Goal: Find specific page/section: Find specific page/section

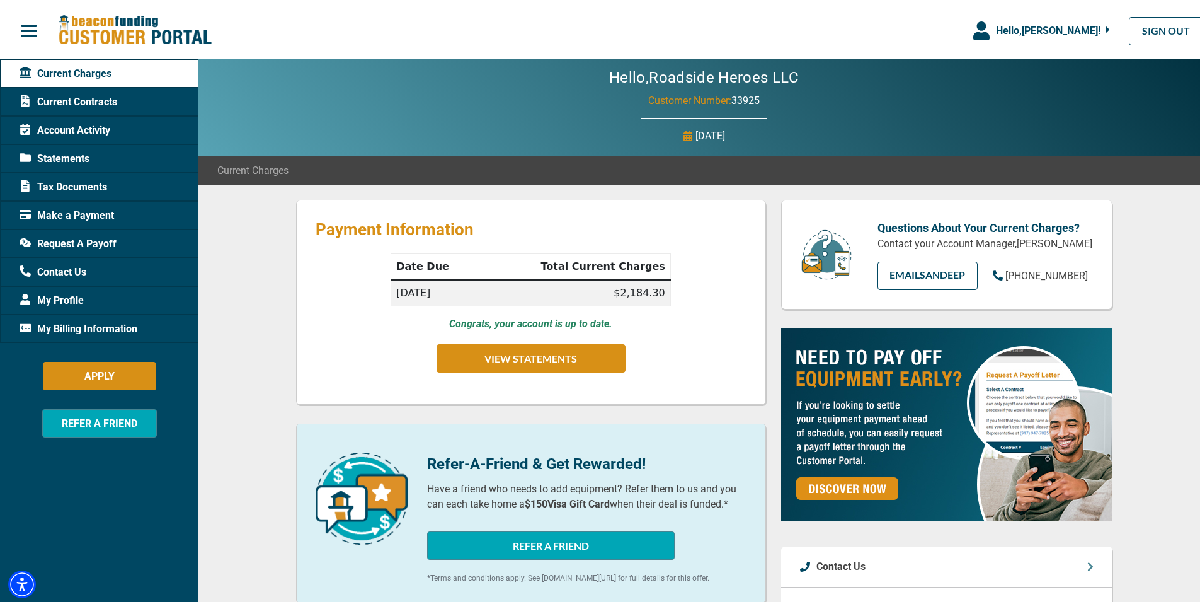
scroll to position [5, 0]
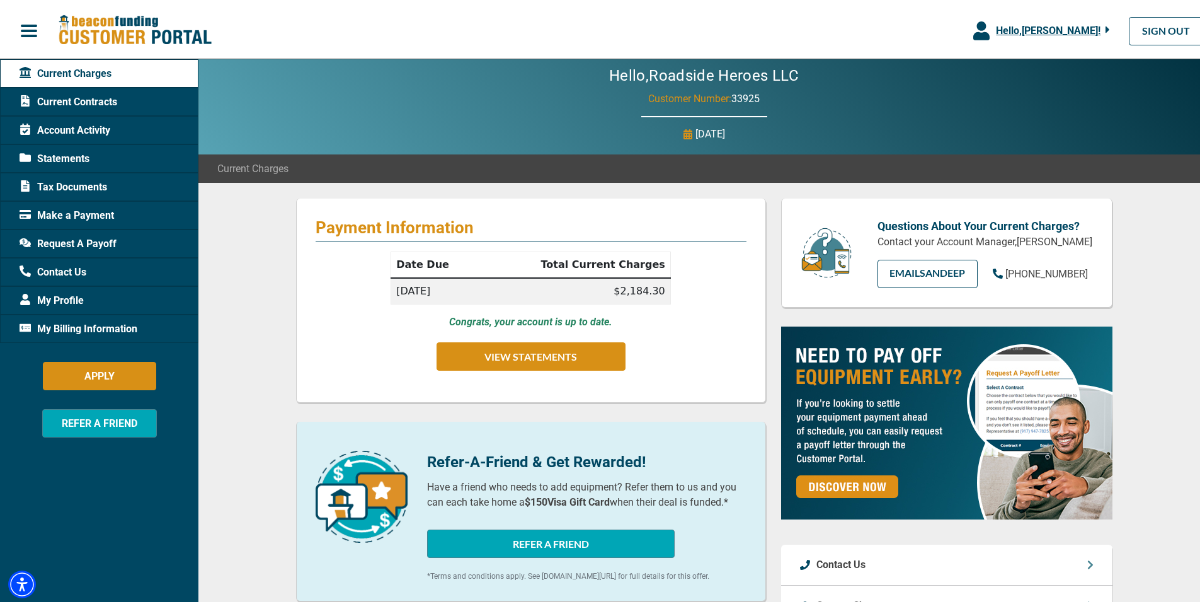
click at [85, 212] on span "Make a Payment" at bounding box center [67, 212] width 94 height 15
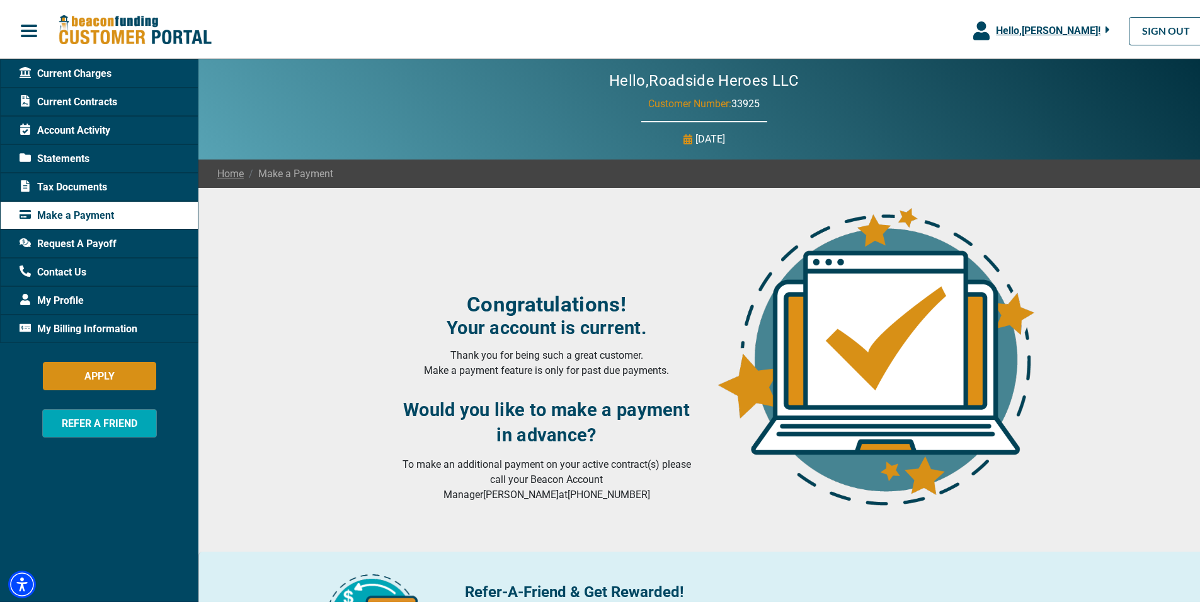
click at [74, 324] on span "My Billing Information" at bounding box center [79, 326] width 118 height 15
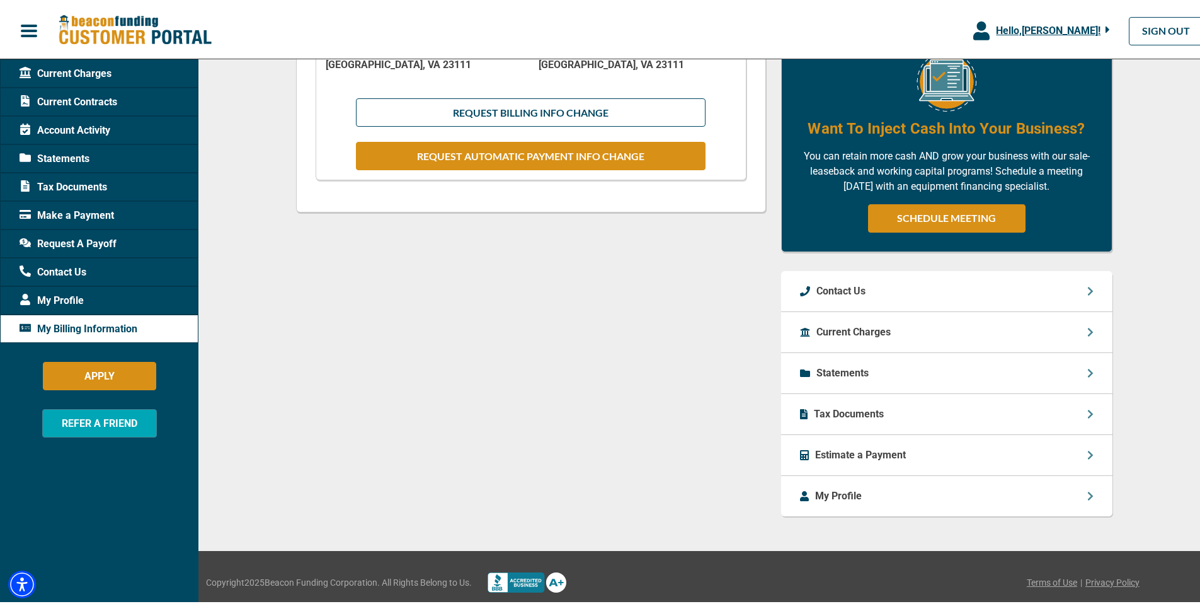
scroll to position [420, 0]
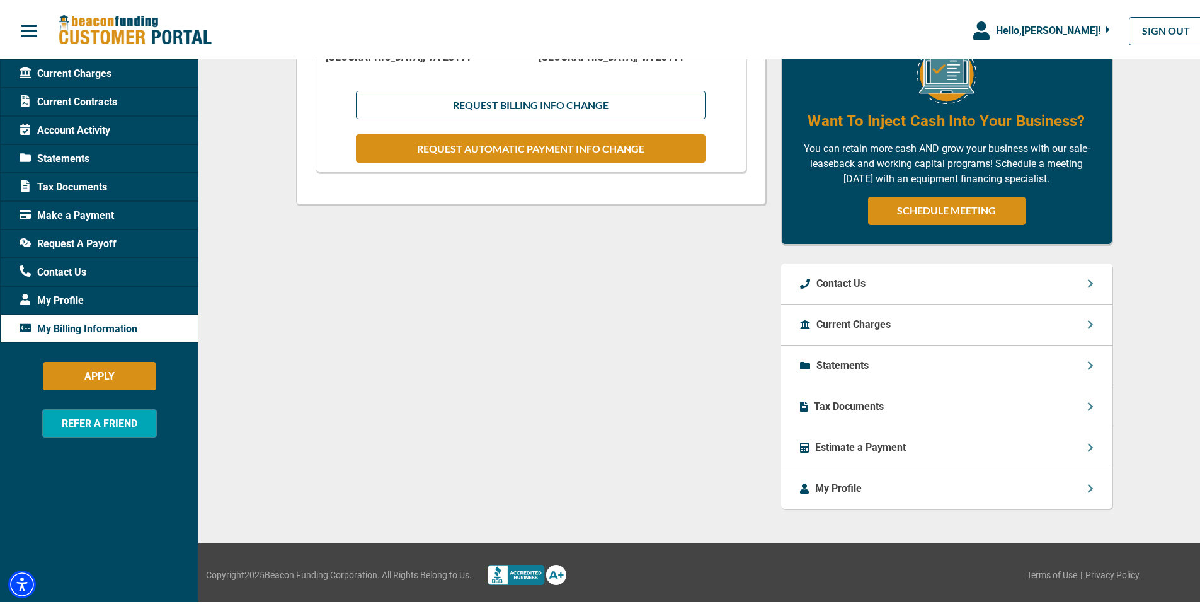
click at [872, 327] on p "Current Charges" at bounding box center [853, 321] width 74 height 15
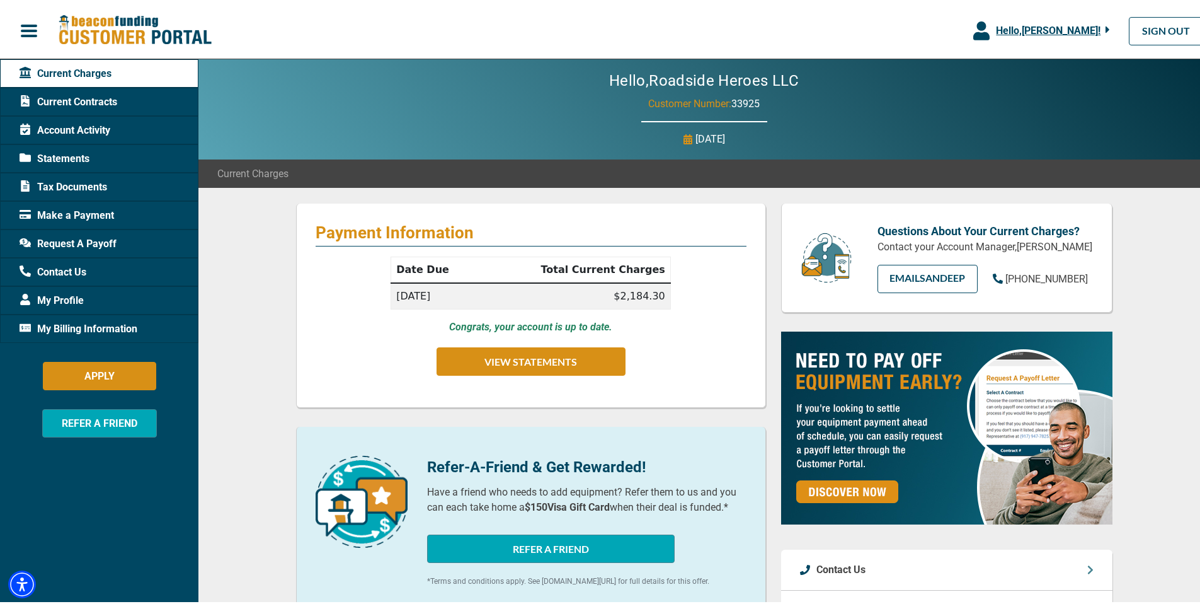
click at [66, 154] on span "Statements" at bounding box center [55, 156] width 70 height 15
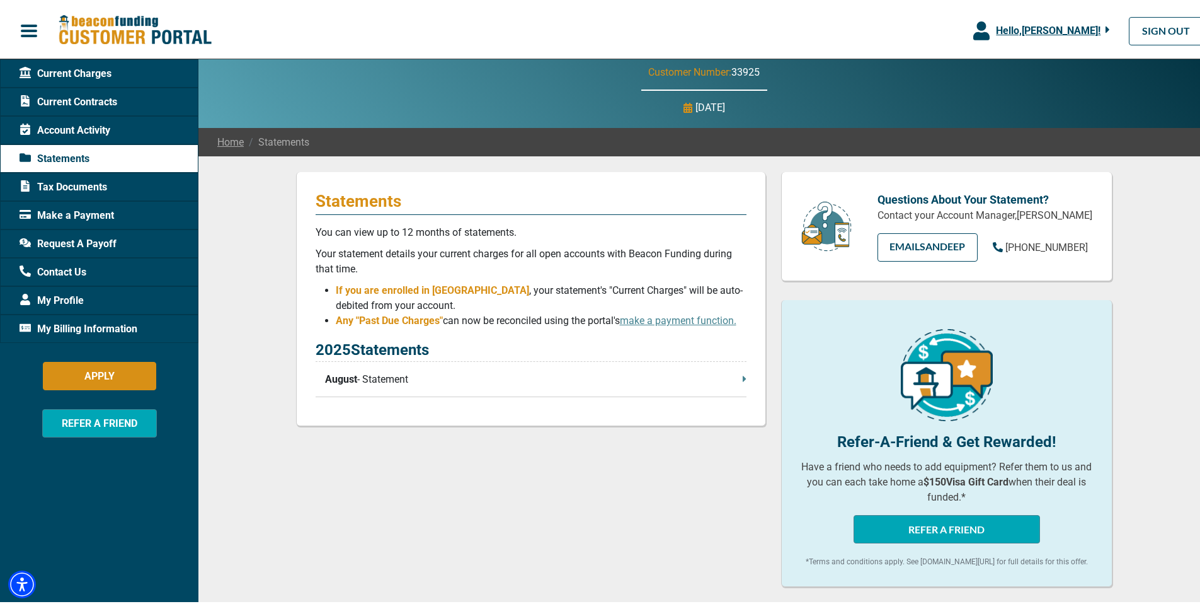
scroll to position [76, 0]
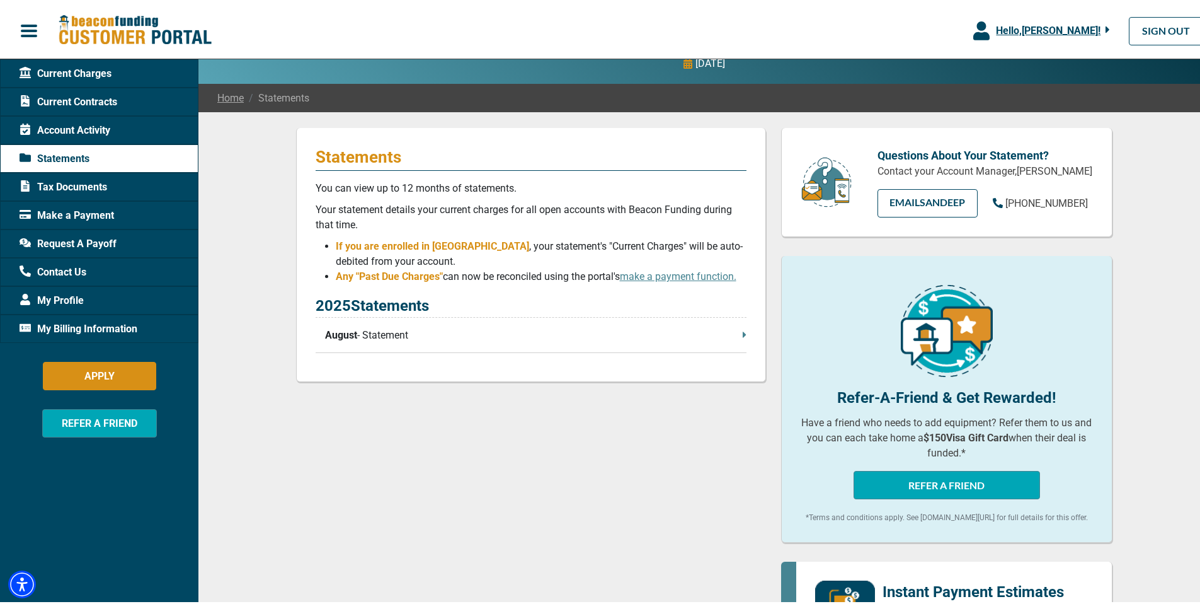
click at [390, 335] on p "August - Statement" at bounding box center [535, 332] width 421 height 15
click at [59, 297] on span "My Profile" at bounding box center [52, 297] width 64 height 15
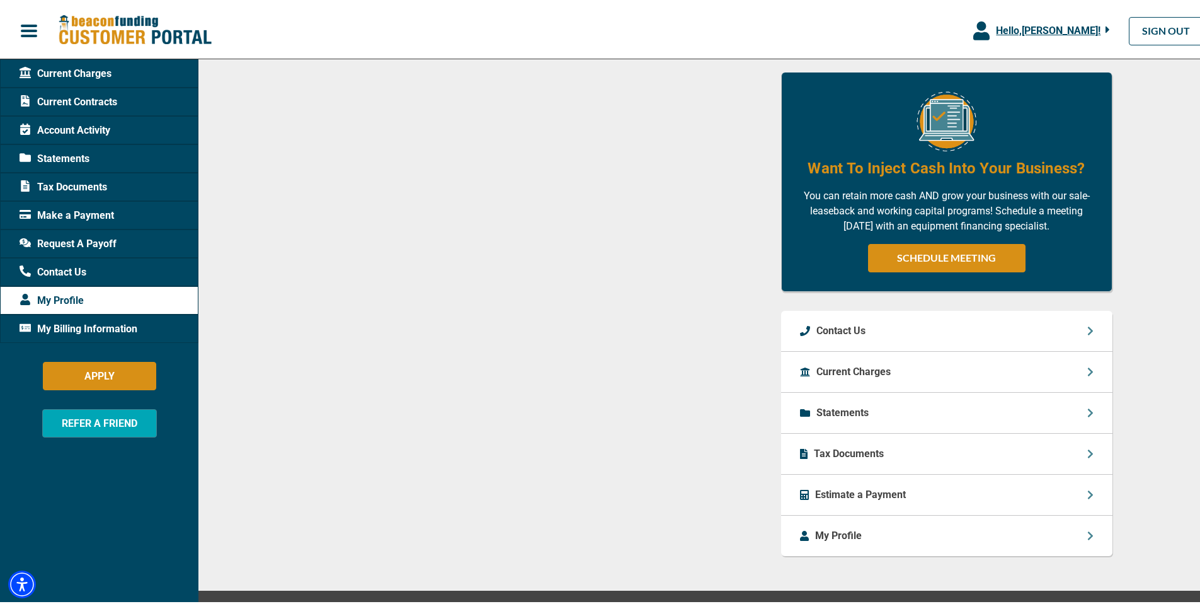
scroll to position [690, 0]
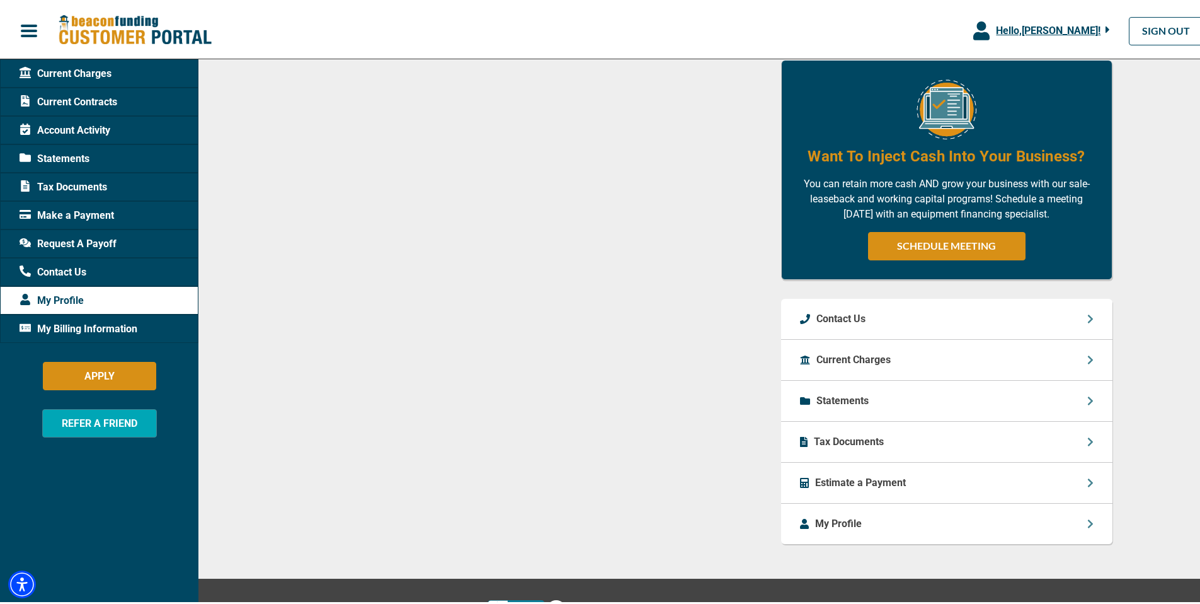
click at [844, 365] on p "Current Charges" at bounding box center [853, 357] width 74 height 15
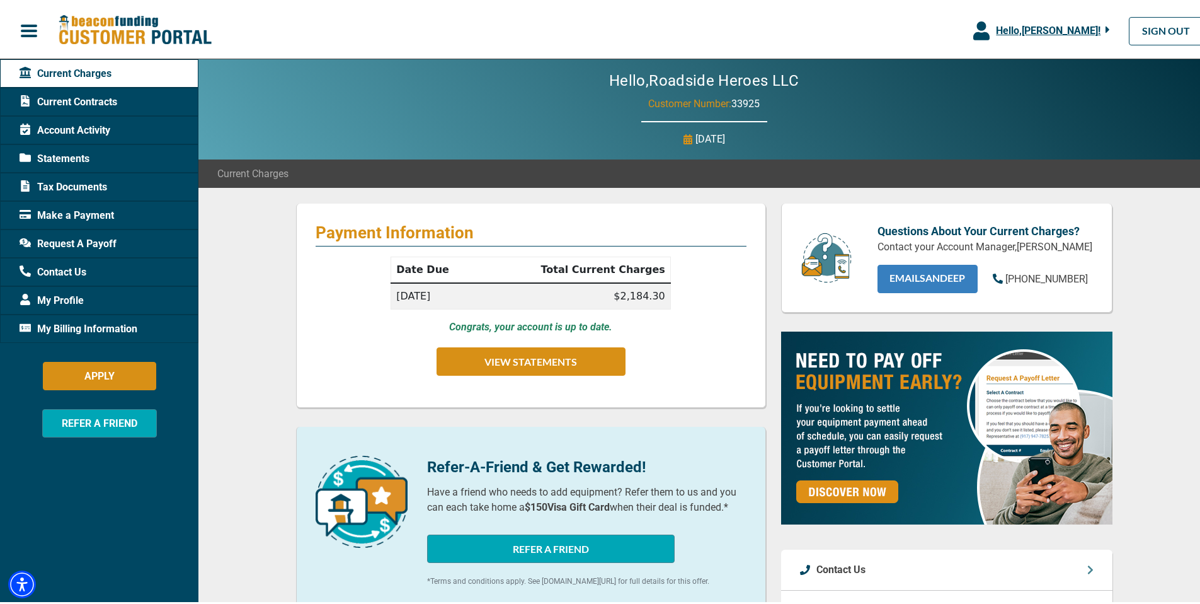
click at [939, 287] on link "EMAIL Sandeep" at bounding box center [928, 276] width 100 height 28
